Goal: Use online tool/utility: Utilize a website feature to perform a specific function

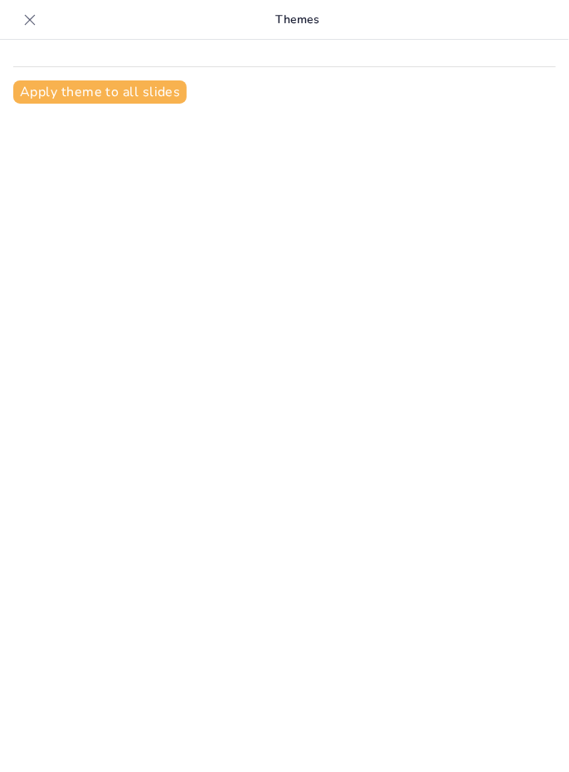
type input "Estrategias Empresariales"
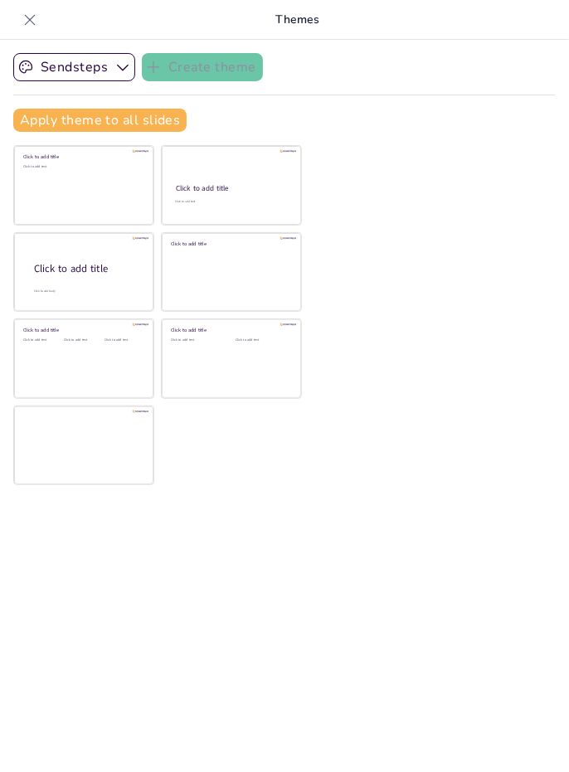
click at [103, 74] on button "Sendsteps" at bounding box center [74, 67] width 122 height 28
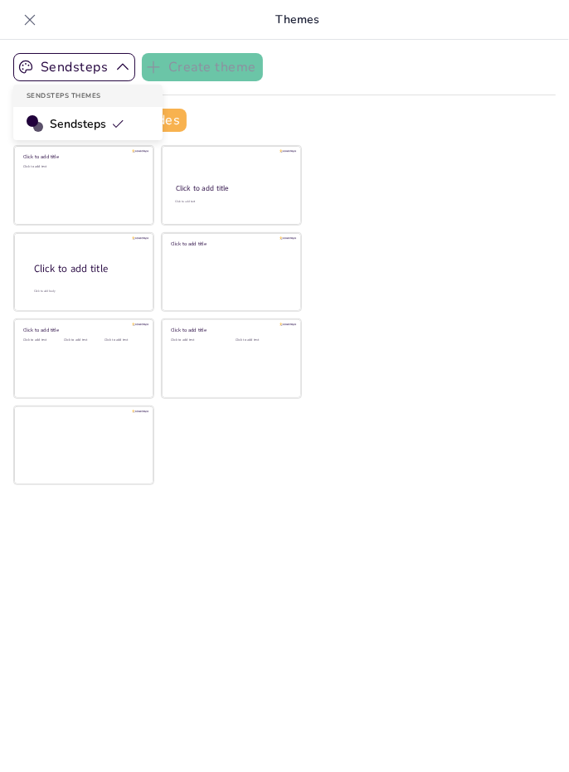
click at [117, 121] on icon at bounding box center [117, 123] width 13 height 13
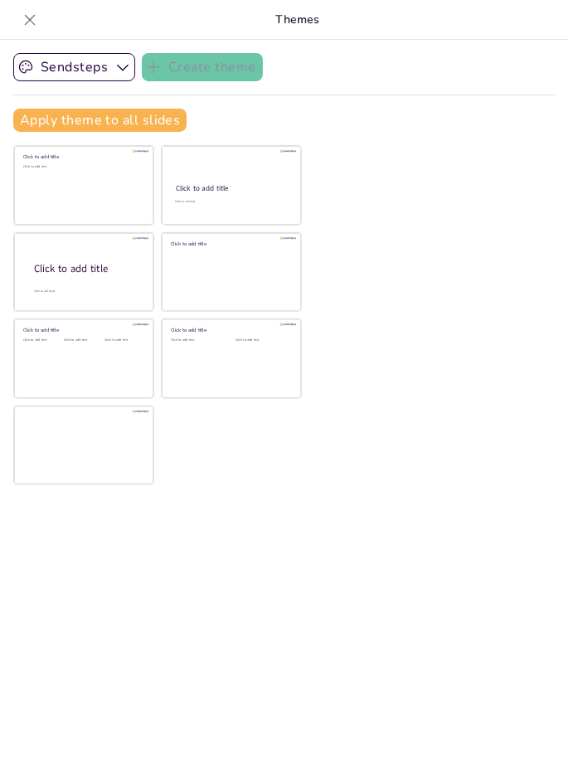
click at [110, 192] on div "Click to add text" at bounding box center [82, 190] width 119 height 51
click at [400, 138] on div "Sendsteps Create theme Apply theme to all slides Click to add title Click to ad…" at bounding box center [284, 99] width 543 height 92
click at [237, 183] on div "Click to add title" at bounding box center [231, 188] width 110 height 10
click at [471, 176] on div "Sendsteps Create theme Apply theme to all slides Click to add title Click to ad…" at bounding box center [284, 406] width 569 height 733
click at [160, 120] on button "Apply theme to all slides" at bounding box center [99, 120] width 173 height 23
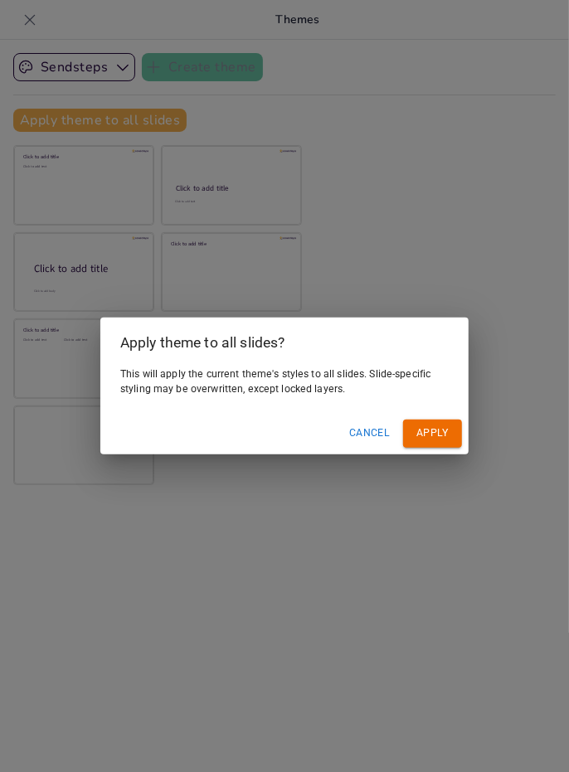
click at [438, 447] on button "Apply" at bounding box center [432, 433] width 59 height 27
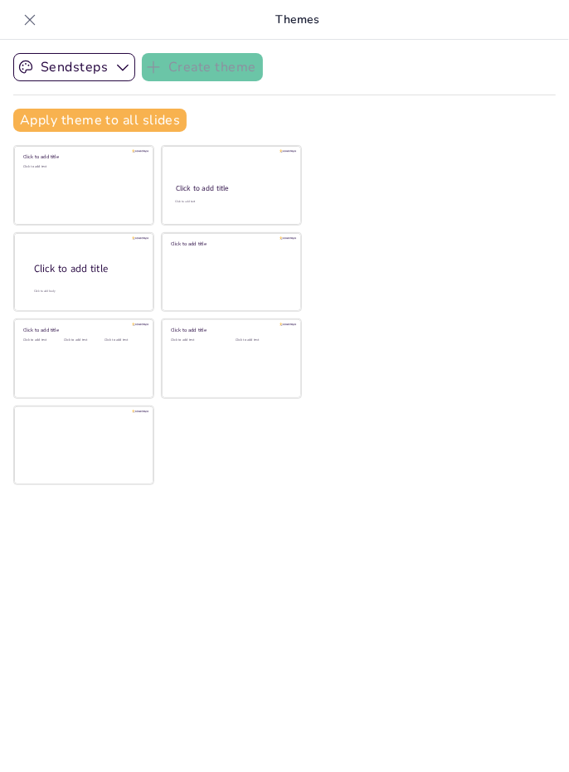
click at [84, 191] on div "Click to add text" at bounding box center [82, 190] width 119 height 51
click at [402, 161] on div "Sendsteps Create theme Apply theme to all slides Click to add title Click to ad…" at bounding box center [284, 406] width 569 height 733
click at [256, 190] on div "Click to add title" at bounding box center [231, 188] width 110 height 10
click at [395, 509] on div "Sendsteps Create theme Apply theme to all slides Click to add title Click to ad…" at bounding box center [284, 406] width 569 height 733
click at [307, 526] on div "Sendsteps Create theme Apply theme to all slides Click to add title Click to ad…" at bounding box center [284, 406] width 569 height 733
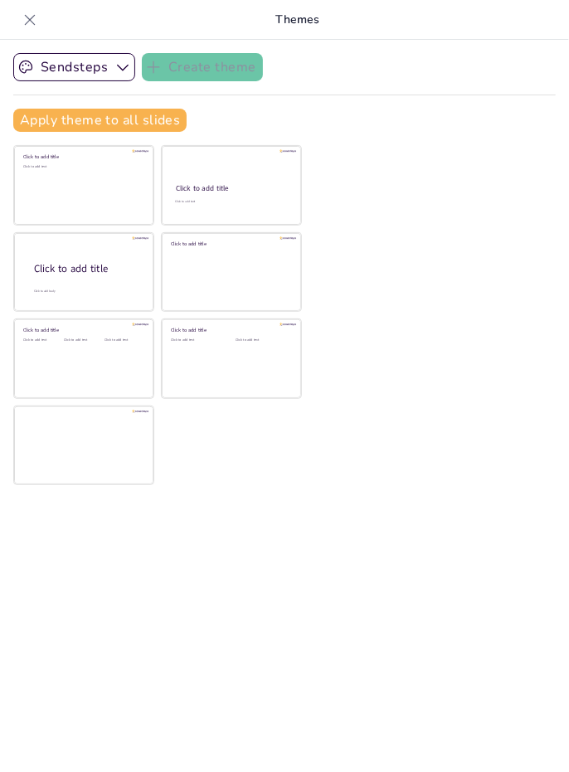
click at [260, 490] on div "Sendsteps Create theme Apply theme to all slides Click to add title Click to ad…" at bounding box center [284, 406] width 569 height 733
click at [272, 187] on div "Click to add title" at bounding box center [231, 188] width 110 height 10
click at [262, 483] on div "Sendsteps Create theme Apply theme to all slides Click to add title Click to ad…" at bounding box center [284, 406] width 569 height 733
click at [114, 119] on button "Apply theme to all slides" at bounding box center [99, 120] width 173 height 23
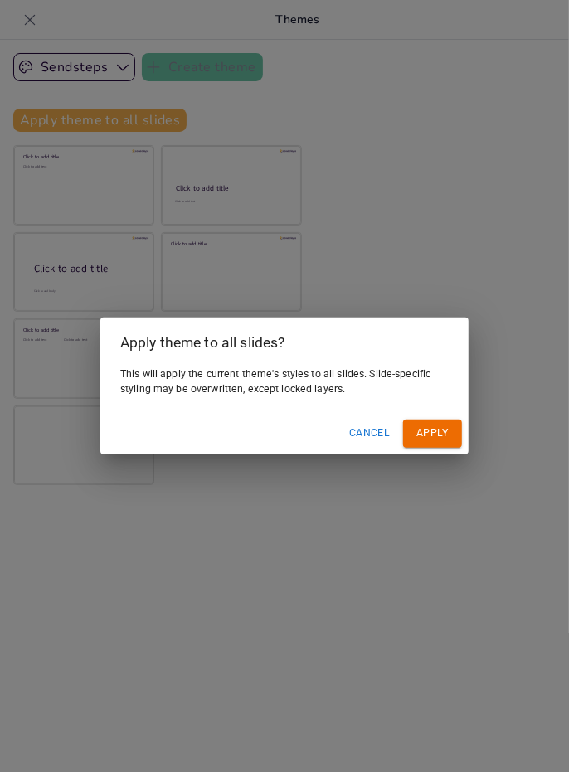
click at [445, 447] on button "Apply" at bounding box center [432, 433] width 59 height 27
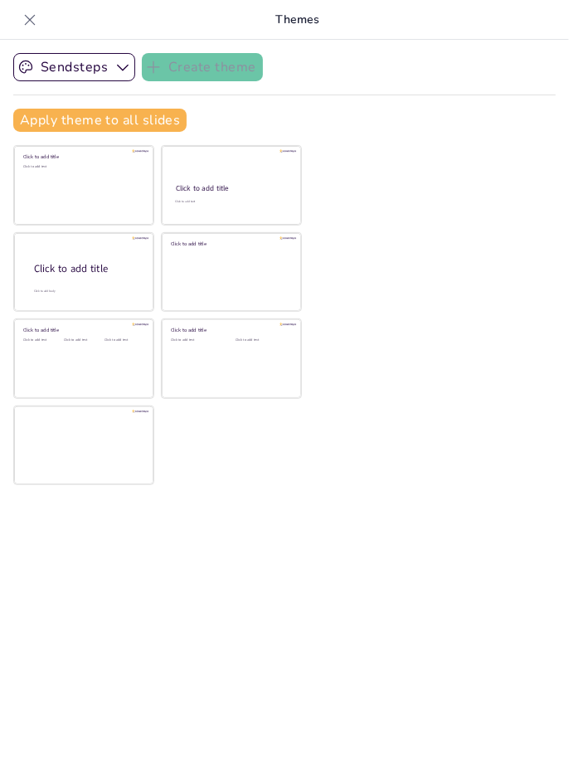
click at [37, 24] on icon at bounding box center [30, 20] width 17 height 17
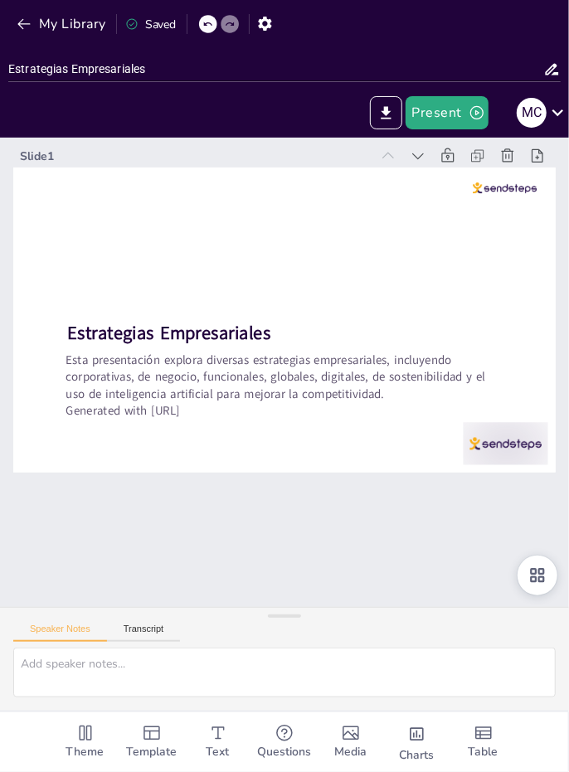
click at [372, 364] on p "Esta presentación explora diversas estrategias empresariales, incluyendo corpor…" at bounding box center [281, 377] width 431 height 51
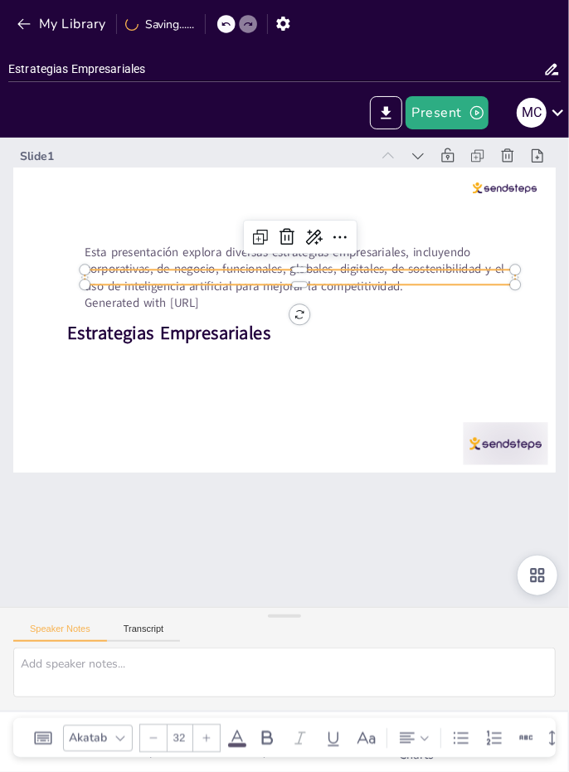
click at [319, 422] on div at bounding box center [284, 320] width 543 height 305
